Goal: Transaction & Acquisition: Purchase product/service

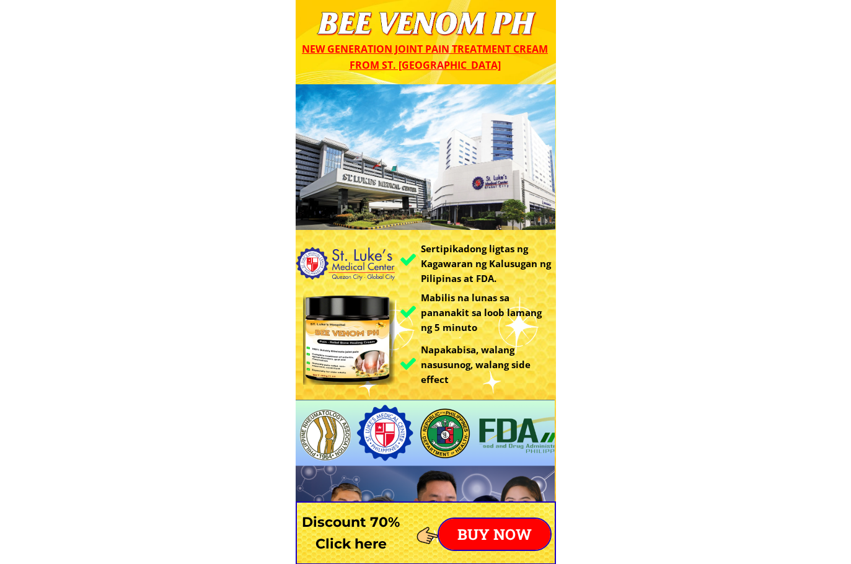
click at [508, 540] on p "BUY NOW" at bounding box center [495, 534] width 112 height 31
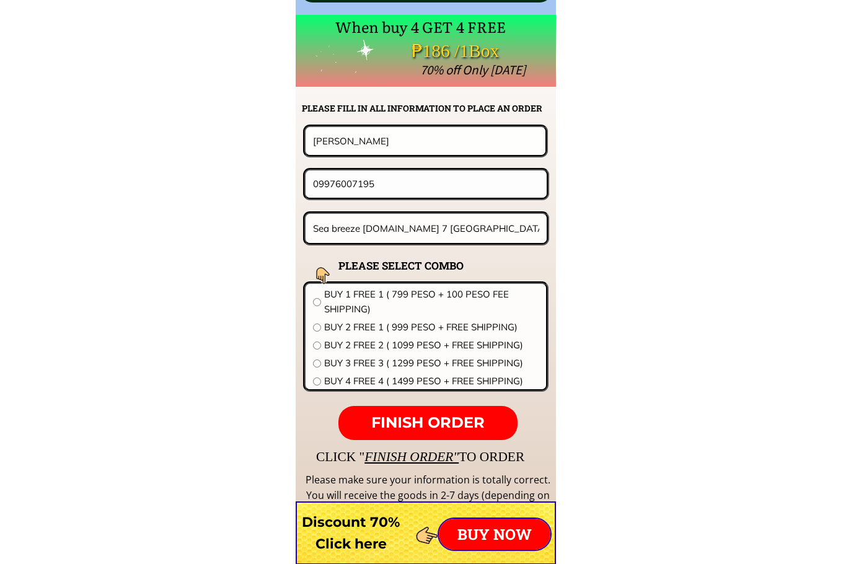
scroll to position [9723, 0]
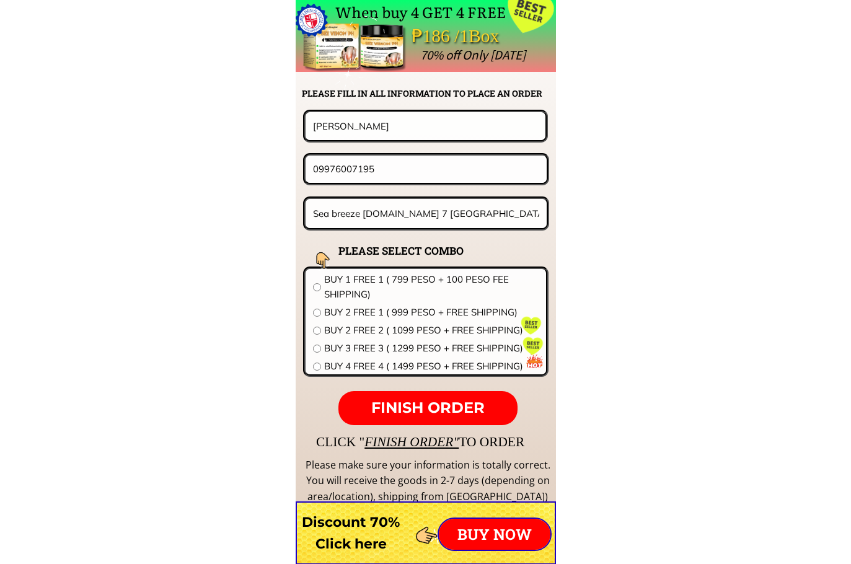
drag, startPoint x: 421, startPoint y: 128, endPoint x: 139, endPoint y: 135, distance: 282.6
paste input "Marionito F Crisostomo"
type input "Marionito F Crisostomo"
drag, startPoint x: 346, startPoint y: 175, endPoint x: 212, endPoint y: 175, distance: 133.8
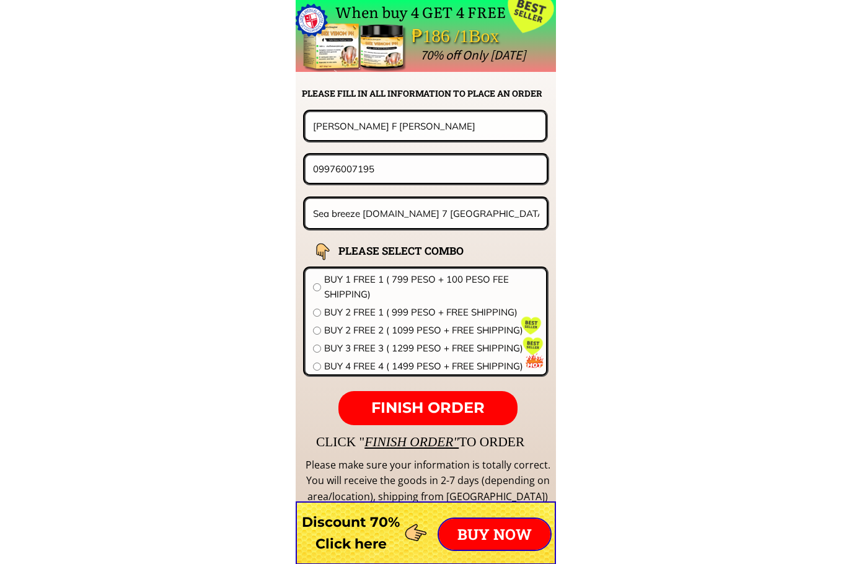
paste input "0657208606"
type input "090657208606"
click at [460, 217] on input "Sea breeze subdivision.zone 7 Baranggay Bula General santos city" at bounding box center [426, 213] width 233 height 29
paste input "3 sampaloc st, ph-1-ABCD, valley view exec vill, San Juan Cainta, Riza"
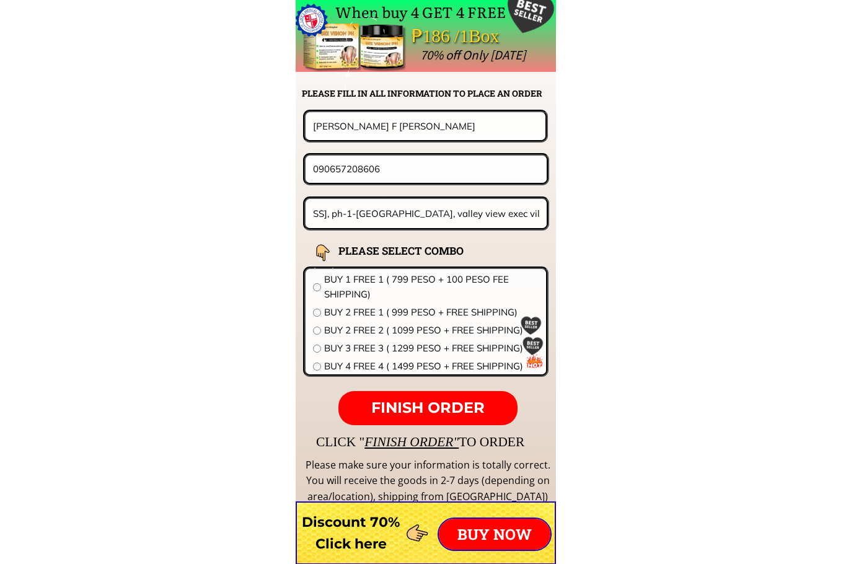
scroll to position [0, 76]
type input "3 sampaloc st, ph-1-ABCD, valley view exec vill, San Juan Cainta, Rizal"
click at [361, 332] on span "BUY 2 FREE 2 ( 1099 PESO + FREE SHIPPING)" at bounding box center [431, 330] width 214 height 15
radio input "true"
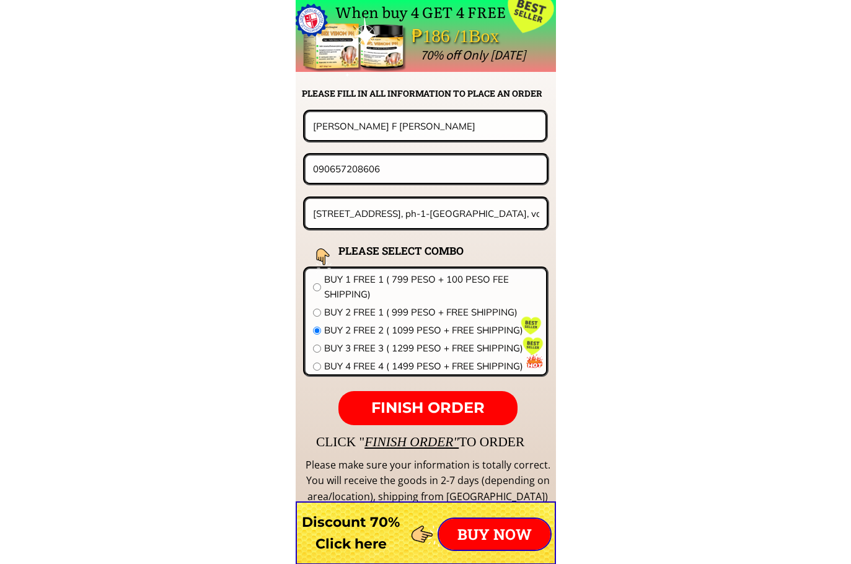
click at [435, 418] on p "FINISH ORDER" at bounding box center [427, 408] width 178 height 35
click at [330, 167] on input "090657208606" at bounding box center [426, 169] width 232 height 27
type input "09657208606"
click at [455, 411] on span "FINISH ORDER" at bounding box center [427, 407] width 113 height 18
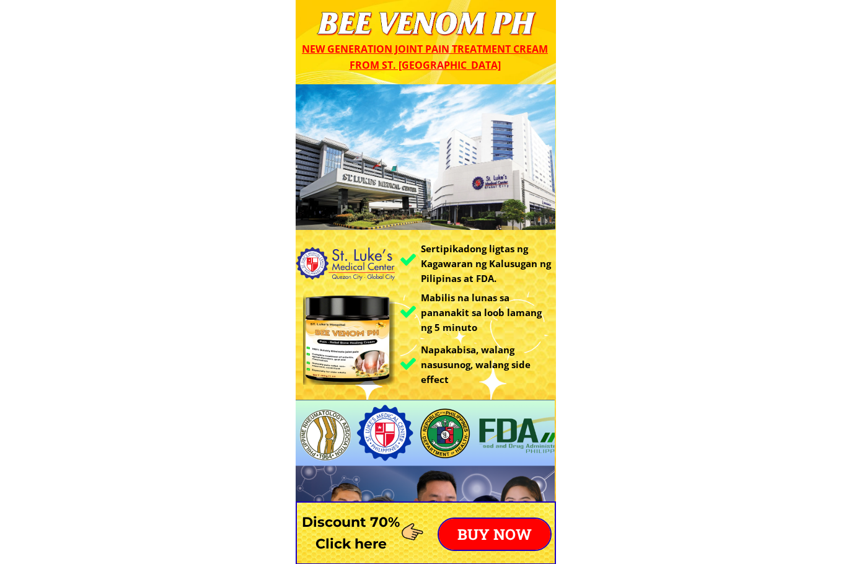
click at [501, 534] on p "BUY NOW" at bounding box center [495, 534] width 112 height 31
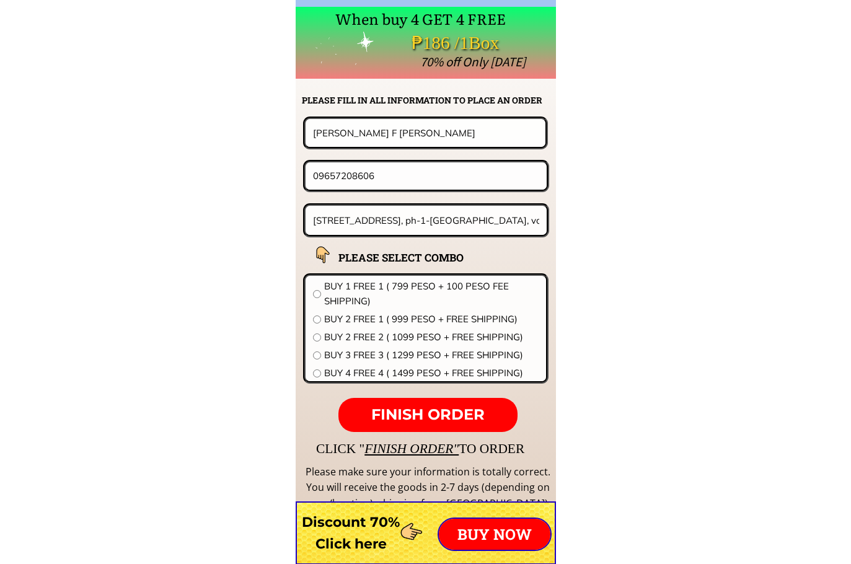
scroll to position [9723, 0]
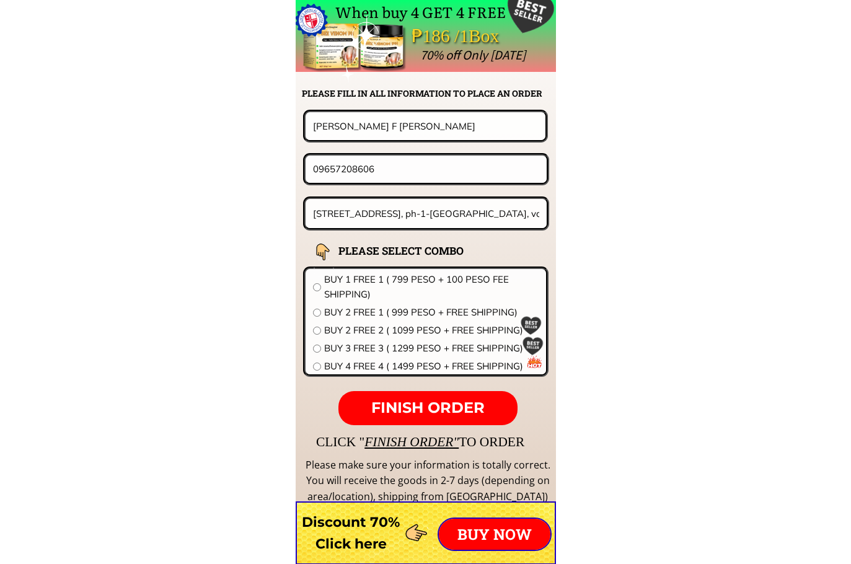
drag, startPoint x: 389, startPoint y: 131, endPoint x: 247, endPoint y: 125, distance: 141.4
paste input "rRenato P Neri""
type input "[PERSON_NAME]"
drag, startPoint x: 415, startPoint y: 180, endPoint x: 81, endPoint y: 183, distance: 334.0
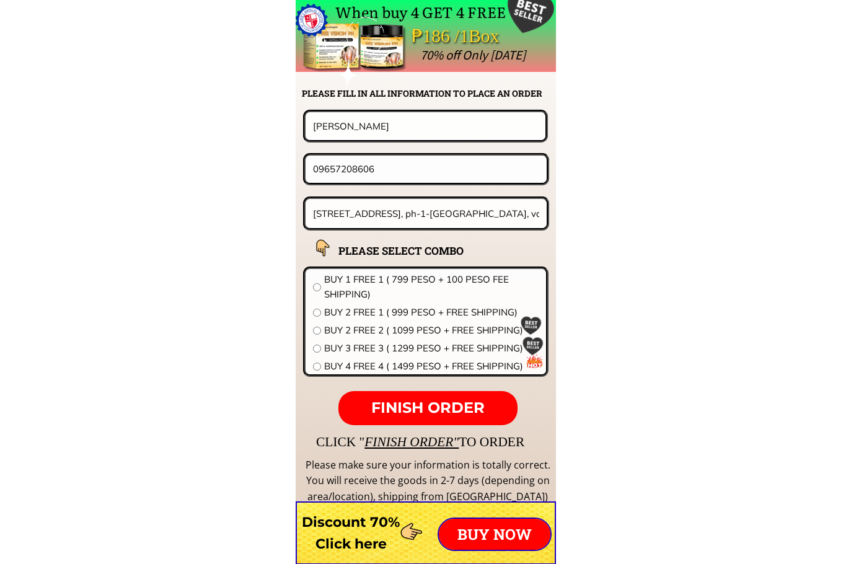
paste input "066501778"
type input "09066501778"
click at [430, 209] on input "3 sampaloc st, ph-1-ABCD, valley view exec vill, San Juan Cainta, Rizal" at bounding box center [426, 213] width 233 height 29
paste input "Barangay [GEOGRAPHIC_DATA],[GEOGRAPHIC_DATA][PERSON_NAME][GEOGRAPHIC_DATA]"
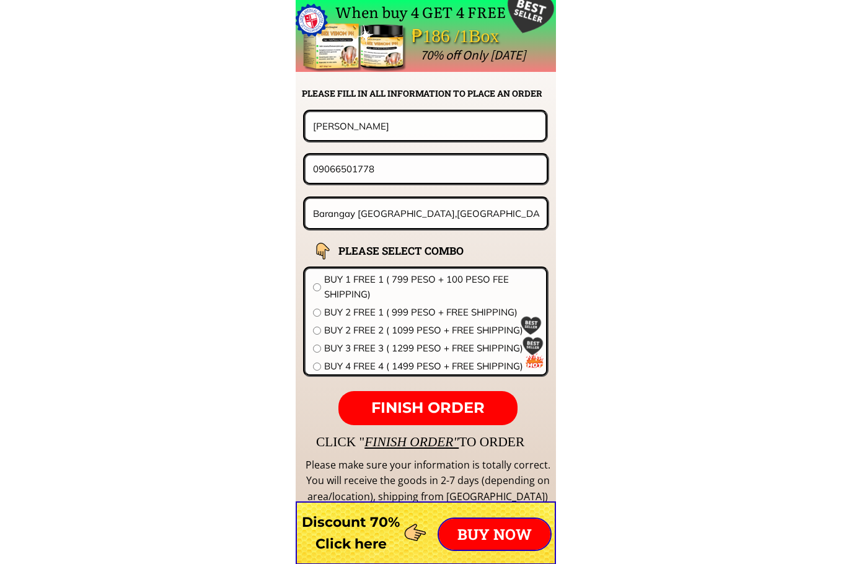
type input "Barangay [GEOGRAPHIC_DATA],[GEOGRAPHIC_DATA][PERSON_NAME][GEOGRAPHIC_DATA]"
click at [367, 311] on span "BUY 2 FREE 1 ( 999 PESO + FREE SHIPPING)" at bounding box center [431, 312] width 214 height 15
radio input "true"
click at [442, 403] on span "FINISH ORDER" at bounding box center [427, 407] width 113 height 18
